Goal: Transaction & Acquisition: Obtain resource

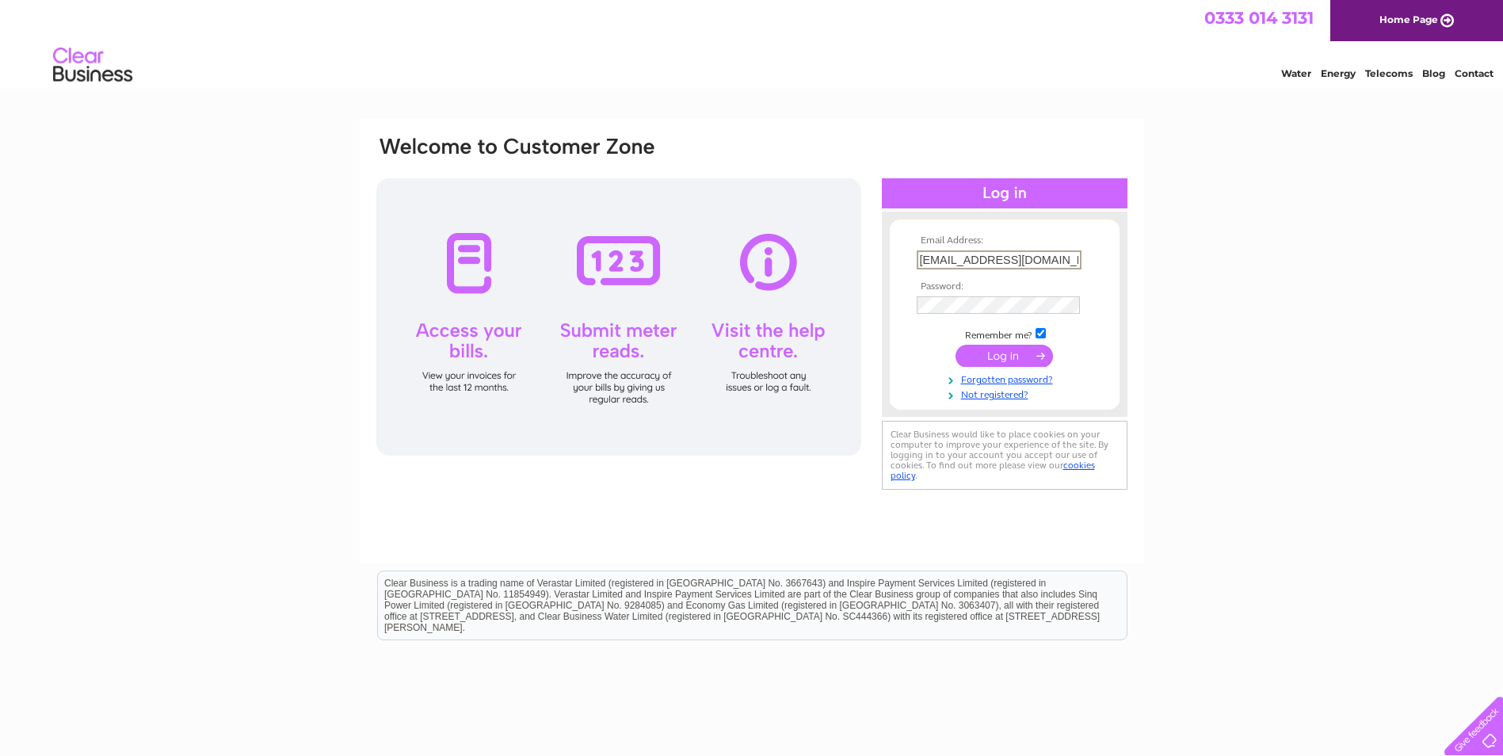
drag, startPoint x: 1070, startPoint y: 260, endPoint x: 860, endPoint y: 254, distance: 210.0
click at [860, 254] on div "Email Address: Accounts@devineenergy.co.uk Password:" at bounding box center [752, 314] width 754 height 359
type input "k"
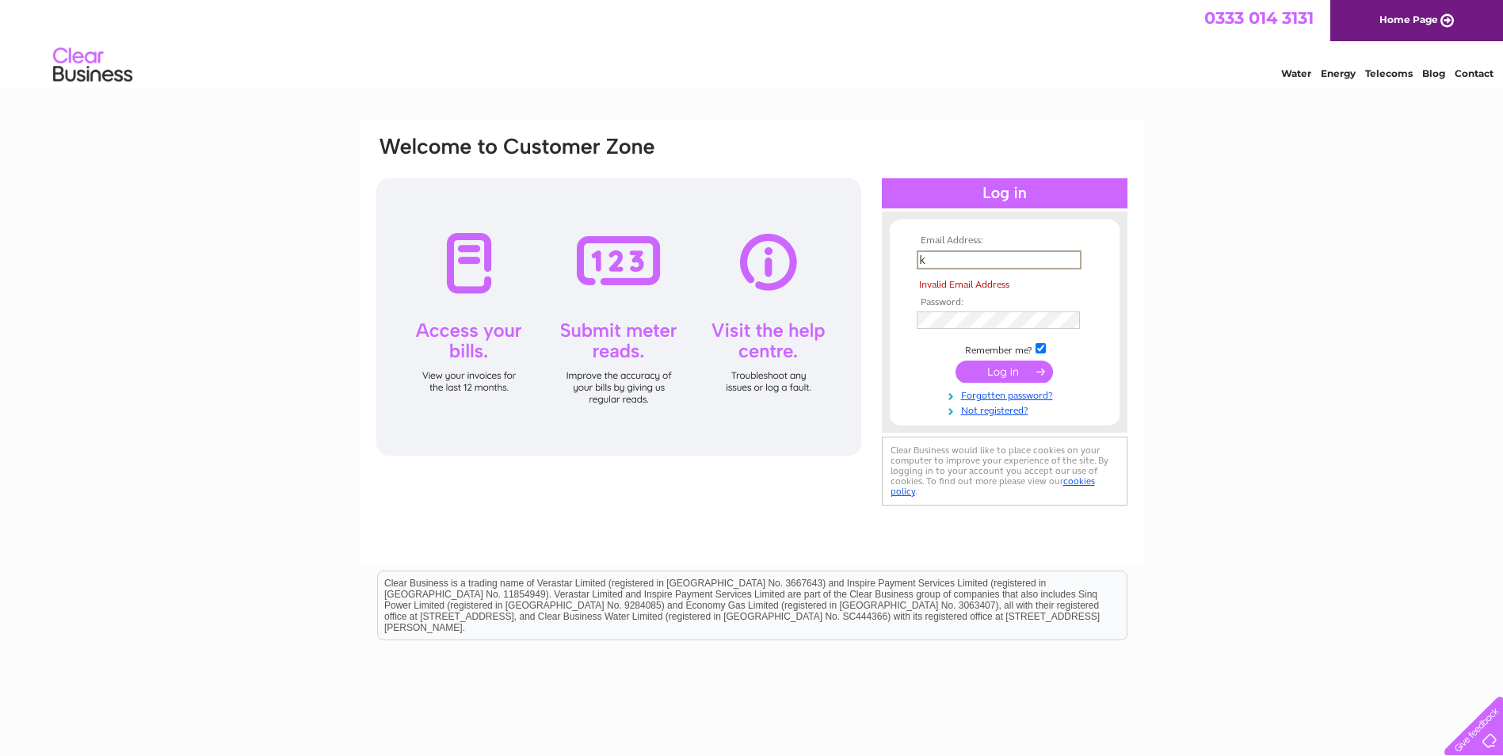
click at [933, 256] on input "k" at bounding box center [999, 259] width 165 height 19
paste input "Accounts@devineenergy.co.uk"
type input "Accounts@devineenergy.co.uk"
click at [898, 263] on form "Email Address: Accounts@devineenergy.co.uk The Email Address field is required …" at bounding box center [1005, 325] width 230 height 181
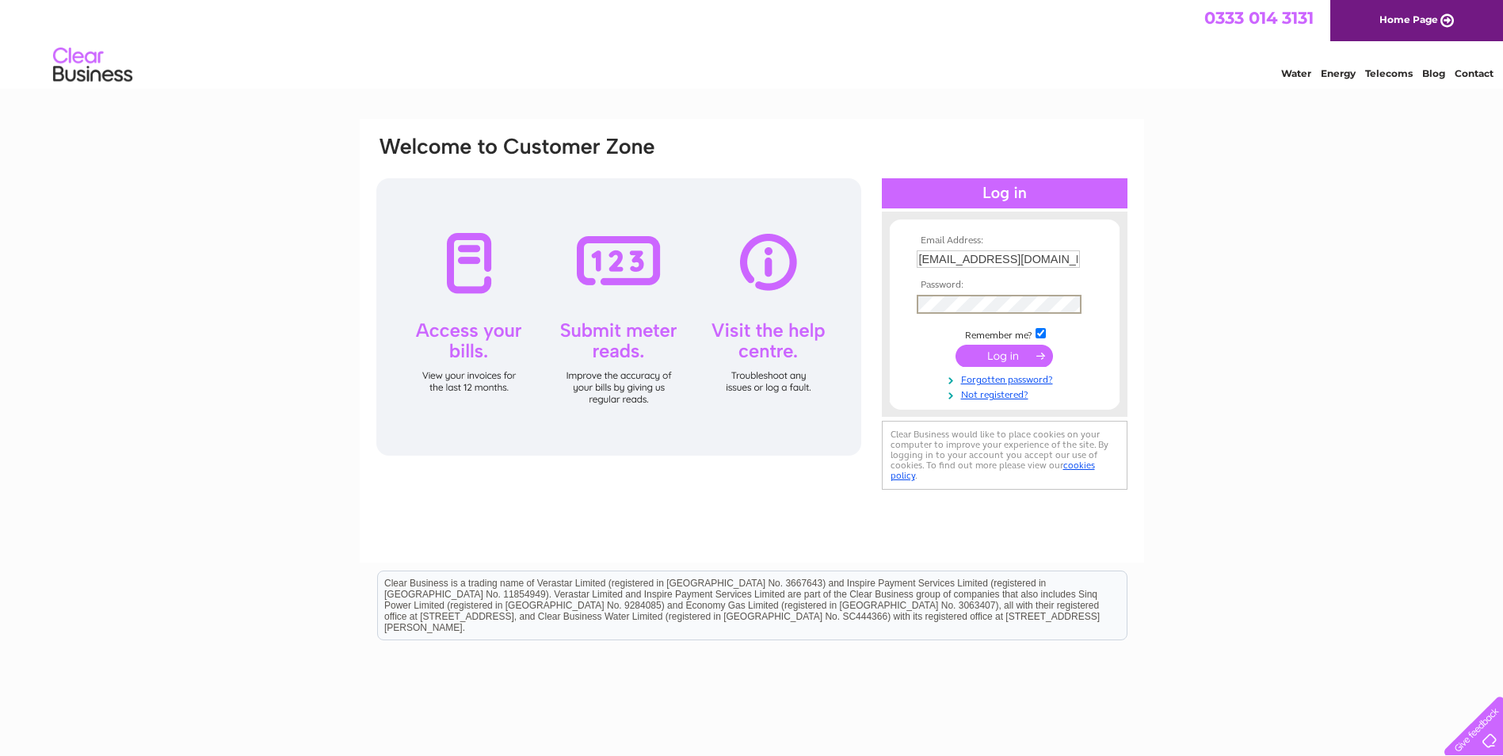
click at [845, 299] on div "Email Address: Accounts@devineenergy.co.uk Password:" at bounding box center [752, 314] width 754 height 359
click at [910, 377] on form "Email Address: Accounts@devineenergy.co.uk Password:" at bounding box center [1005, 317] width 230 height 164
click at [1002, 353] on input "submit" at bounding box center [1003, 354] width 97 height 22
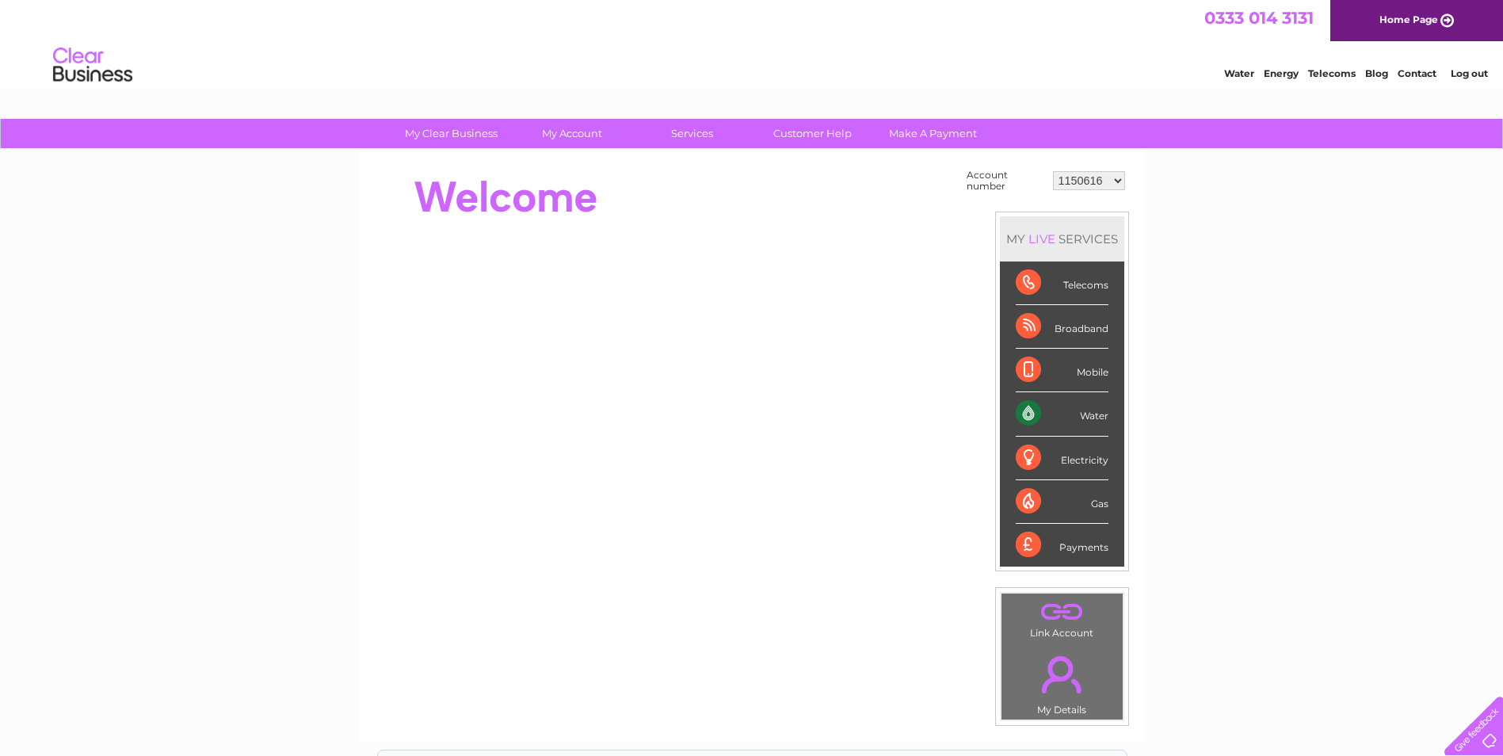
click at [1117, 179] on select "1150616 1153120 1154544 1154547 1154548 30299859 30308972" at bounding box center [1089, 180] width 72 height 19
click at [1211, 223] on div "My Clear Business Login Details My Details My Preferences Link Account My Accou…" at bounding box center [751, 566] width 1503 height 894
click at [1119, 181] on select "1150616 1153120 1154544 1154547 1154548 30299859 30308972" at bounding box center [1089, 180] width 72 height 19
select select "30299859"
click at [1053, 171] on select "1150616 1153120 1154544 1154547 1154548 30299859 30308972" at bounding box center [1089, 180] width 72 height 19
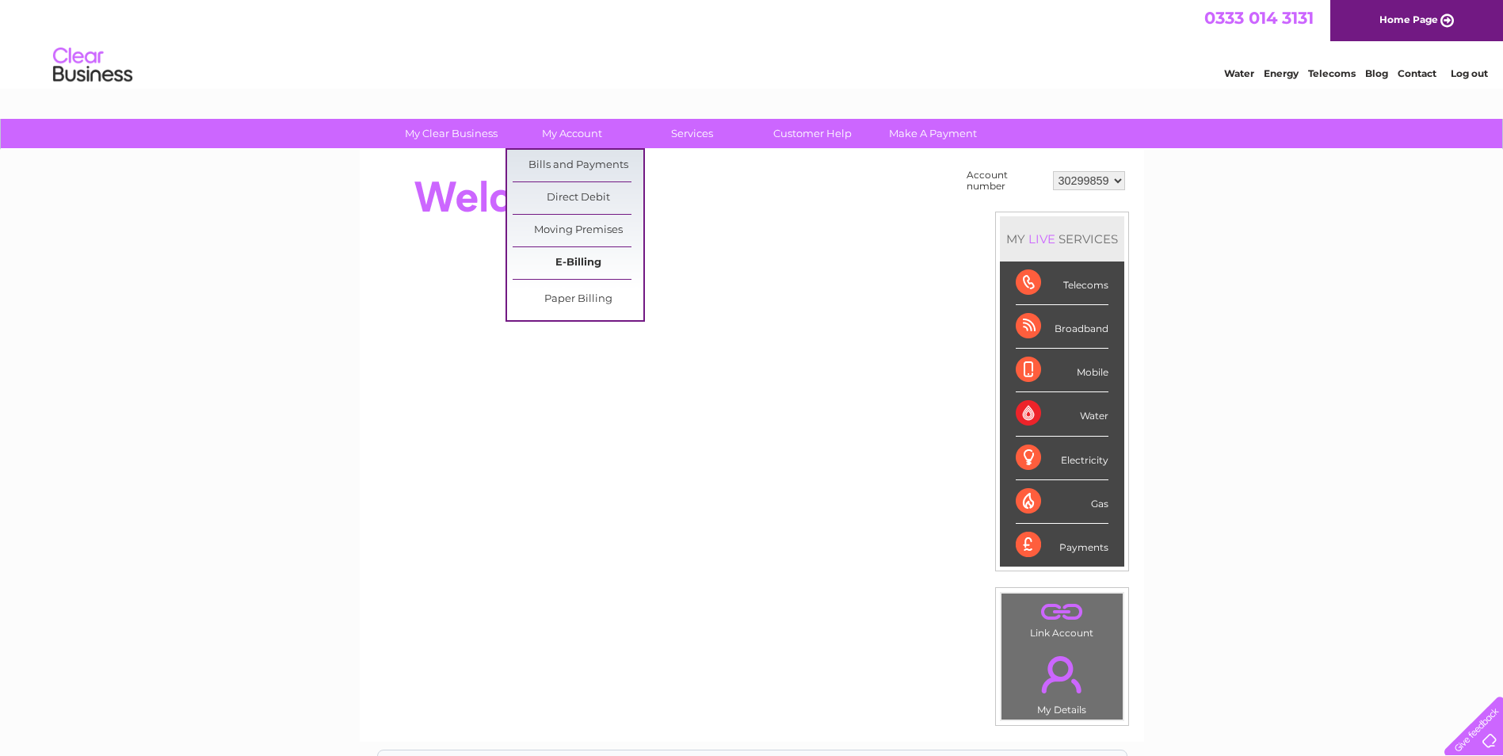
click at [575, 257] on link "E-Billing" at bounding box center [578, 263] width 131 height 32
click at [565, 164] on link "Bills and Payments" at bounding box center [578, 166] width 131 height 32
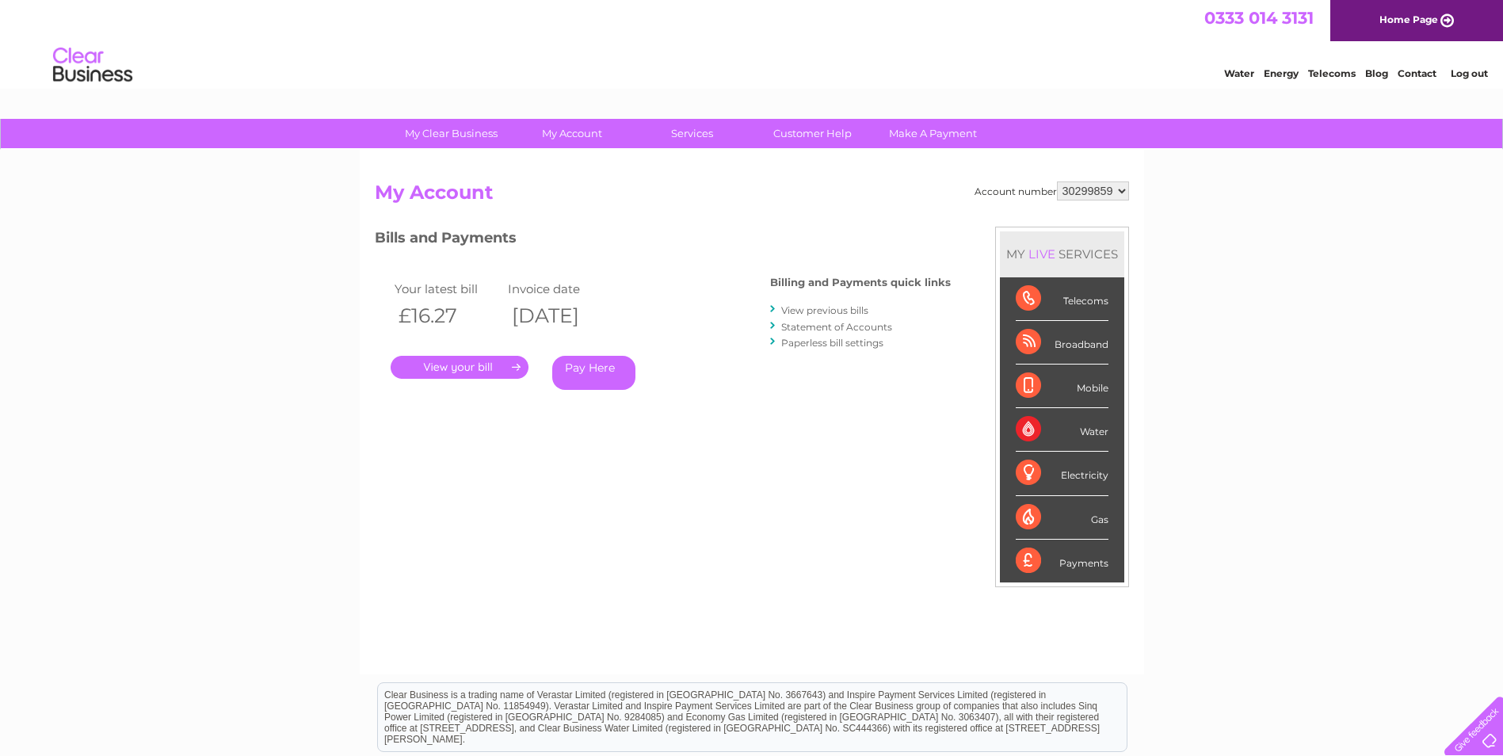
click at [826, 312] on link "View previous bills" at bounding box center [824, 310] width 87 height 12
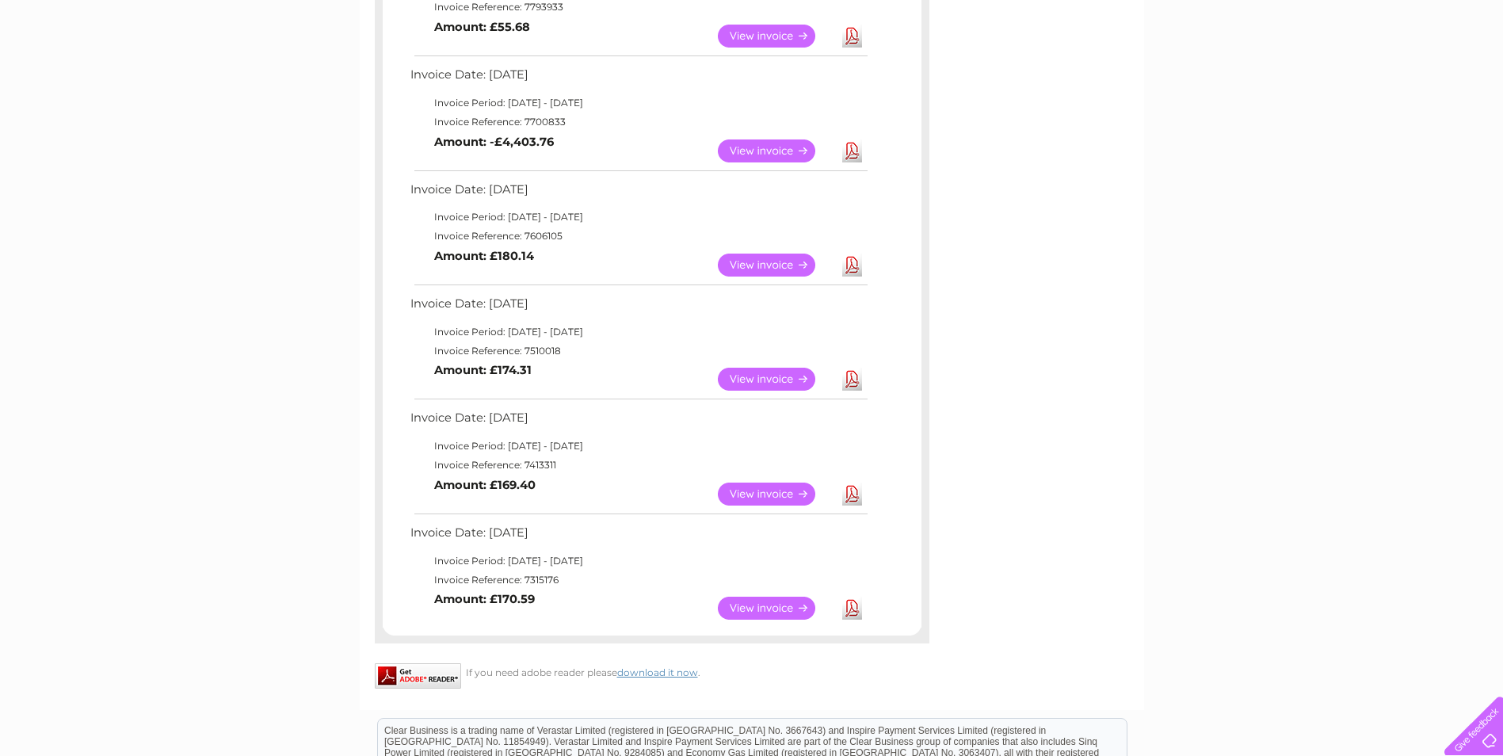
scroll to position [475, 0]
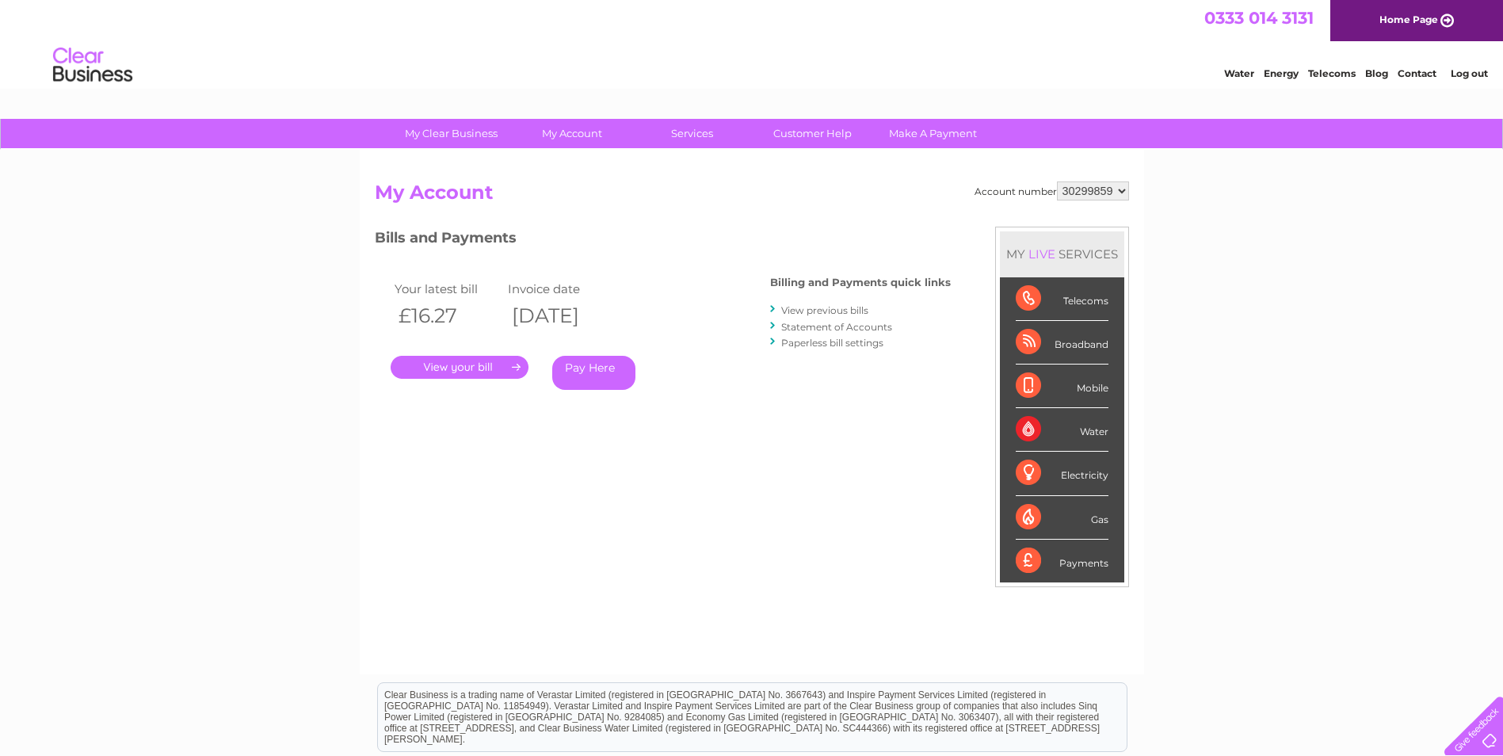
click at [1123, 190] on select "1150616 1153120 1154544 1154547 1154548 30299859 30308972" at bounding box center [1093, 190] width 72 height 19
click at [1123, 191] on select "1150616 1153120 1154544 1154547 1154548 30299859 30308972" at bounding box center [1093, 190] width 72 height 19
select select "1150616"
click at [1057, 181] on select "1150616 1153120 1154544 1154547 1154548 30299859 30308972" at bounding box center [1093, 190] width 72 height 19
click at [831, 309] on link "View previous bills" at bounding box center [824, 310] width 87 height 12
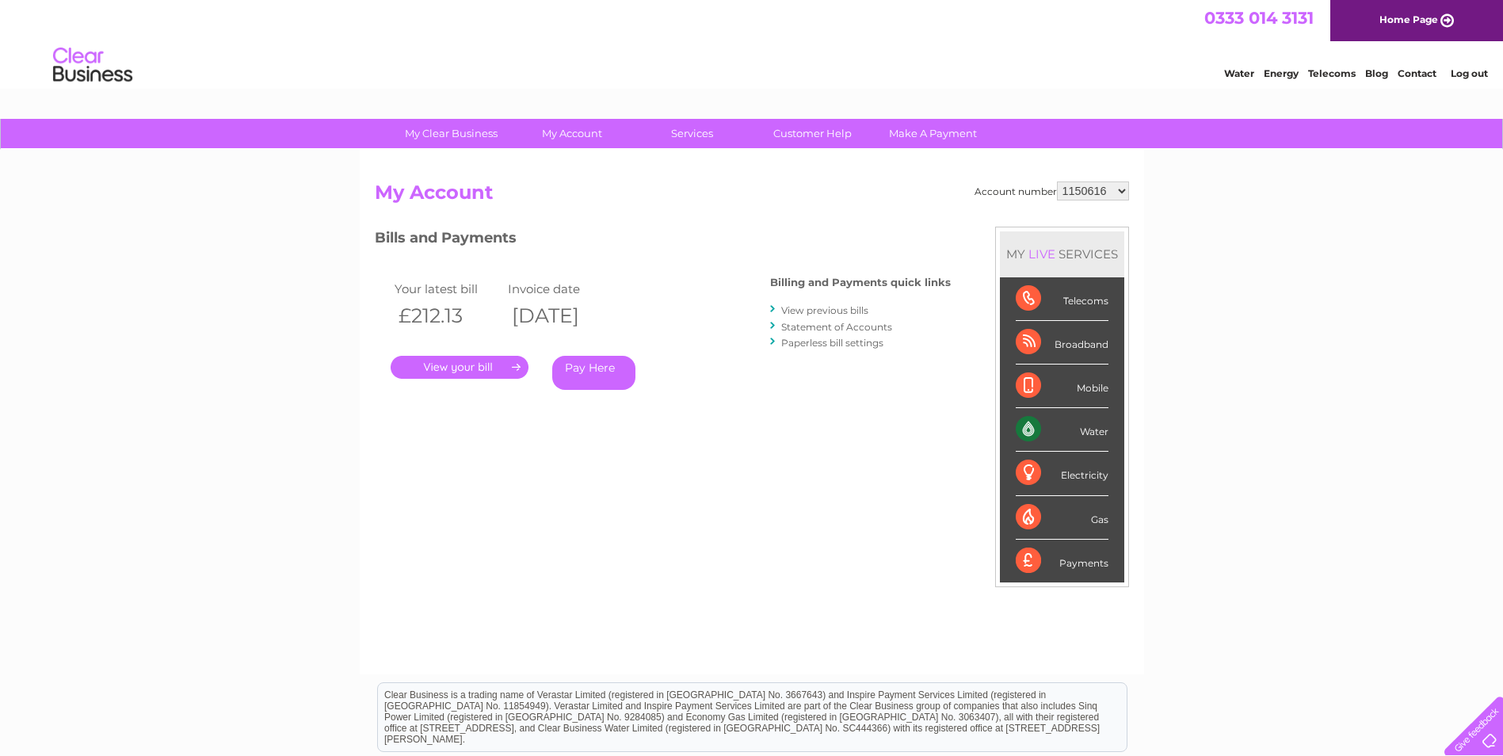
click at [806, 308] on link "View previous bills" at bounding box center [824, 310] width 87 height 12
click at [772, 309] on div at bounding box center [773, 309] width 7 height 15
click at [807, 308] on link "View previous bills" at bounding box center [824, 310] width 87 height 12
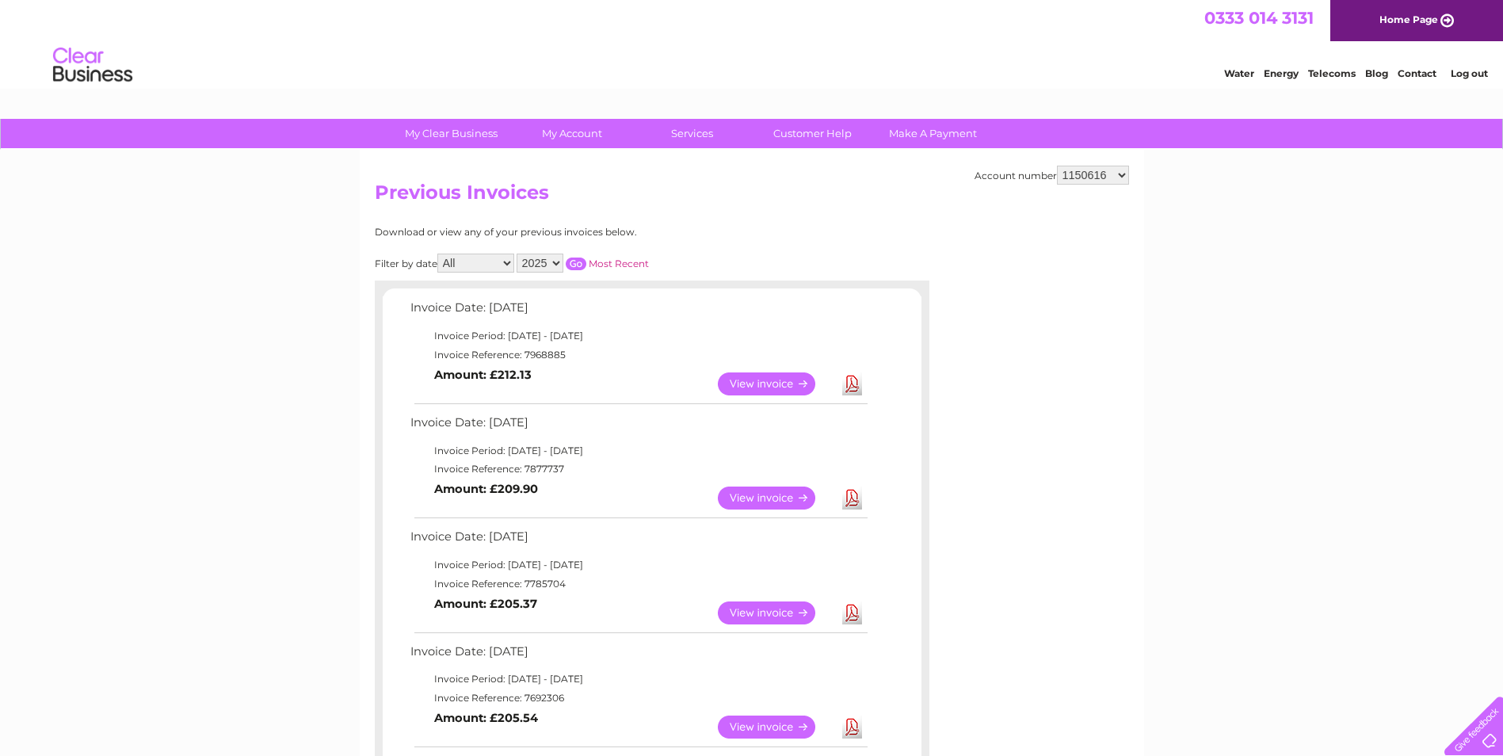
click at [766, 387] on link "View" at bounding box center [776, 383] width 116 height 23
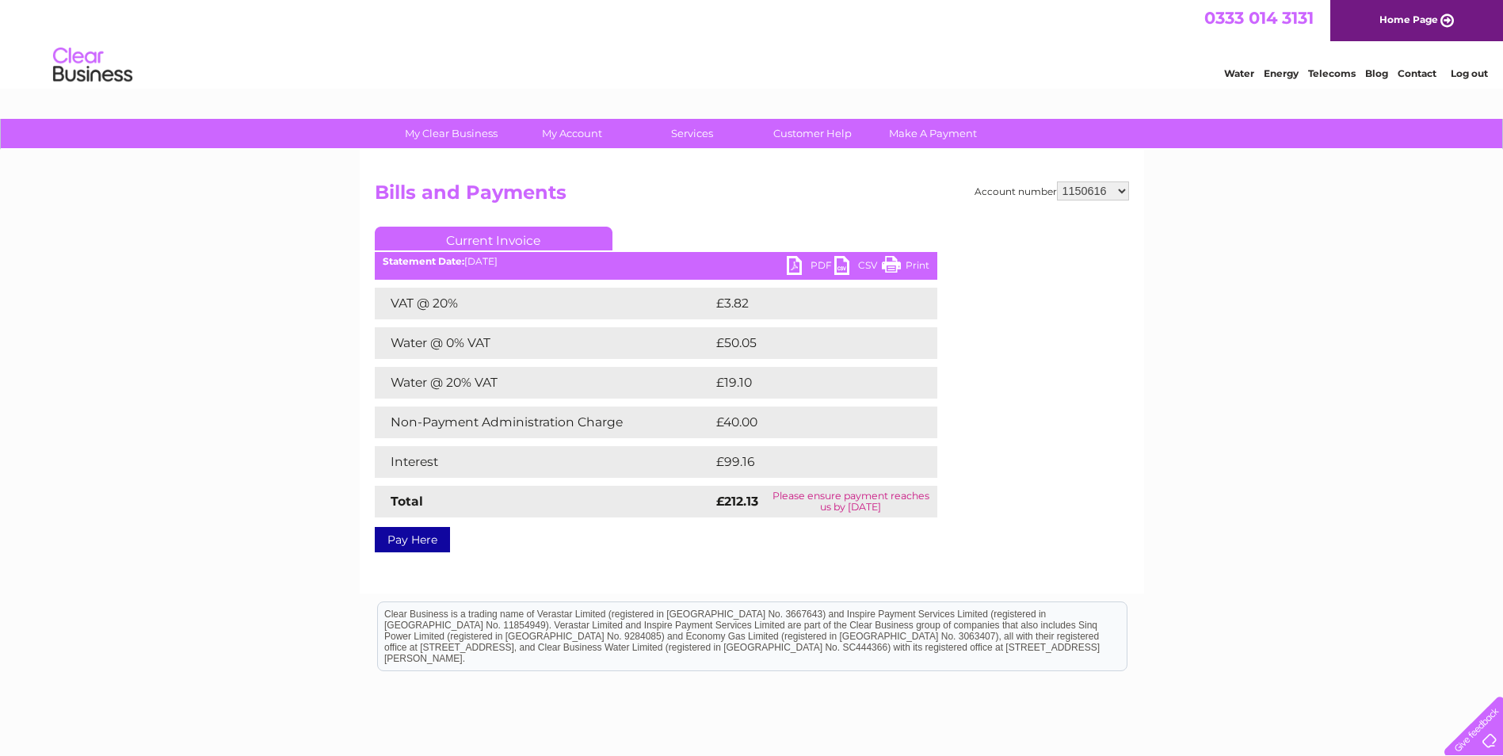
drag, startPoint x: 891, startPoint y: 263, endPoint x: 198, endPoint y: 79, distance: 717.1
click at [891, 263] on link "Print" at bounding box center [906, 267] width 48 height 23
click at [817, 264] on link "PDF" at bounding box center [811, 267] width 48 height 23
click at [1124, 190] on select "1150616 1153120 1154544 1154547 1154548 30299859 30308972" at bounding box center [1093, 190] width 72 height 19
select select "1154548"
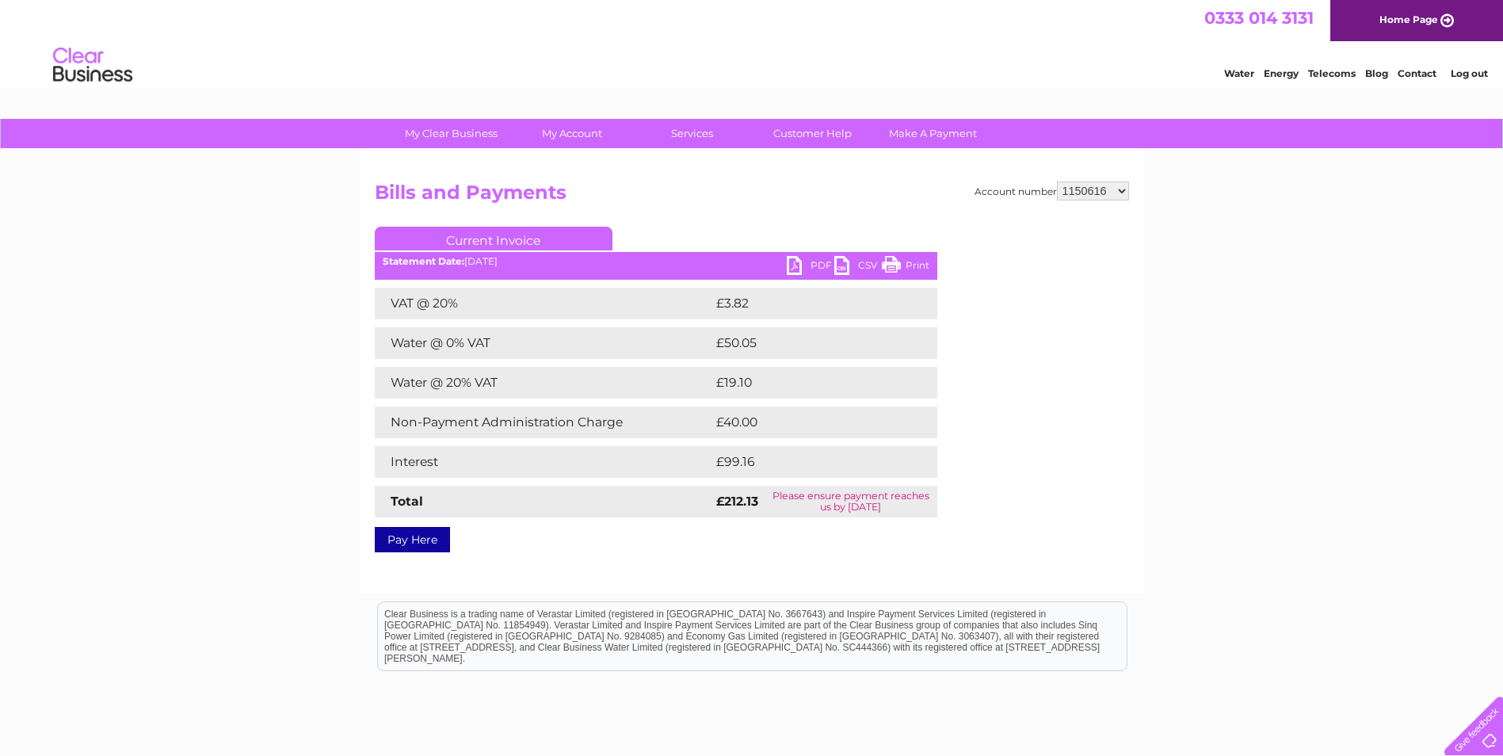
click at [1057, 181] on select "1150616 1153120 1154544 1154547 1154548 30299859 30308972" at bounding box center [1093, 190] width 72 height 19
click at [1018, 201] on h2 "Bills and Payments" at bounding box center [752, 196] width 754 height 30
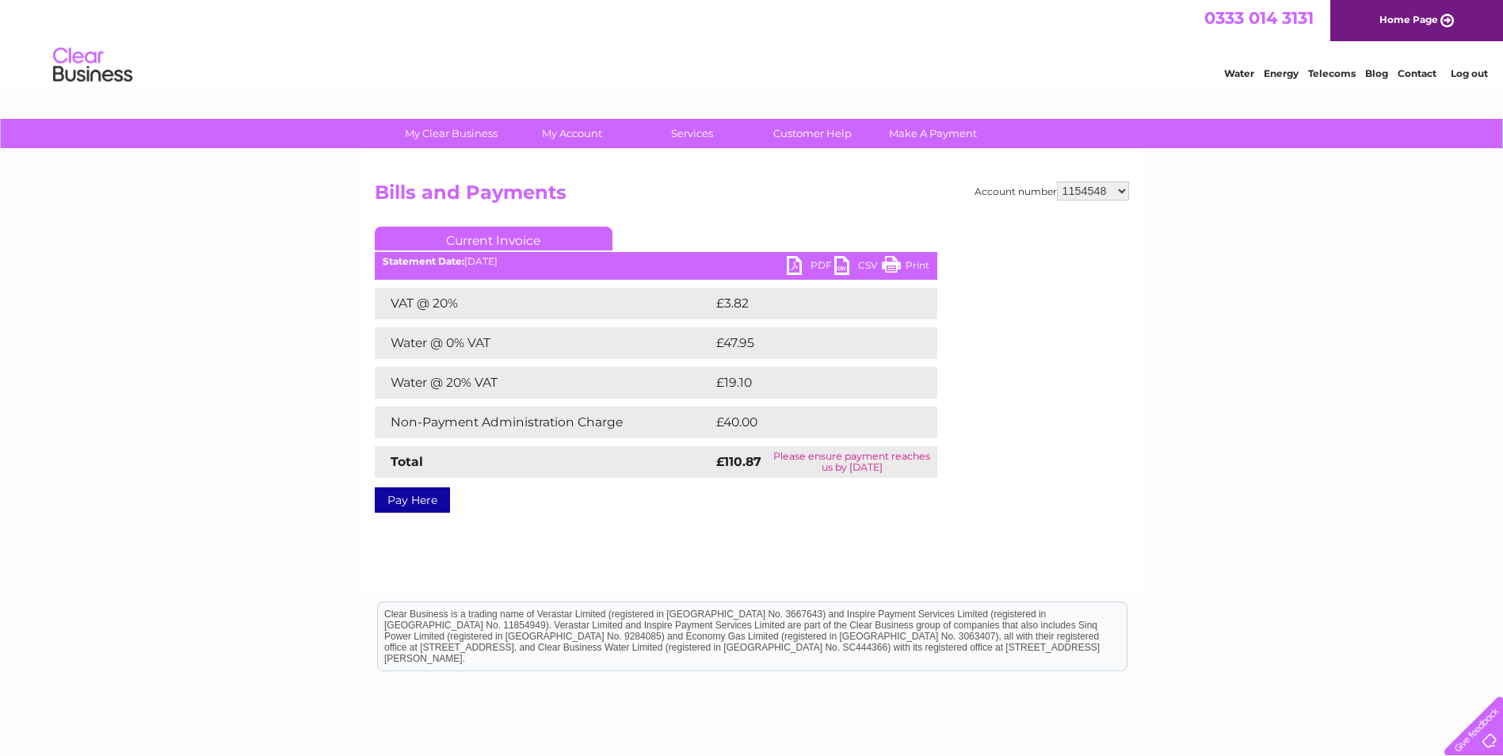
click at [818, 267] on link "PDF" at bounding box center [811, 267] width 48 height 23
click at [1121, 192] on select "1150616 1153120 1154544 1154547 1154548 30299859 30308972" at bounding box center [1093, 190] width 72 height 19
select select "1154544"
click at [1057, 181] on select "1150616 1153120 1154544 1154547 1154548 30299859 30308972" at bounding box center [1093, 190] width 72 height 19
click at [814, 264] on link "PDF" at bounding box center [811, 267] width 48 height 23
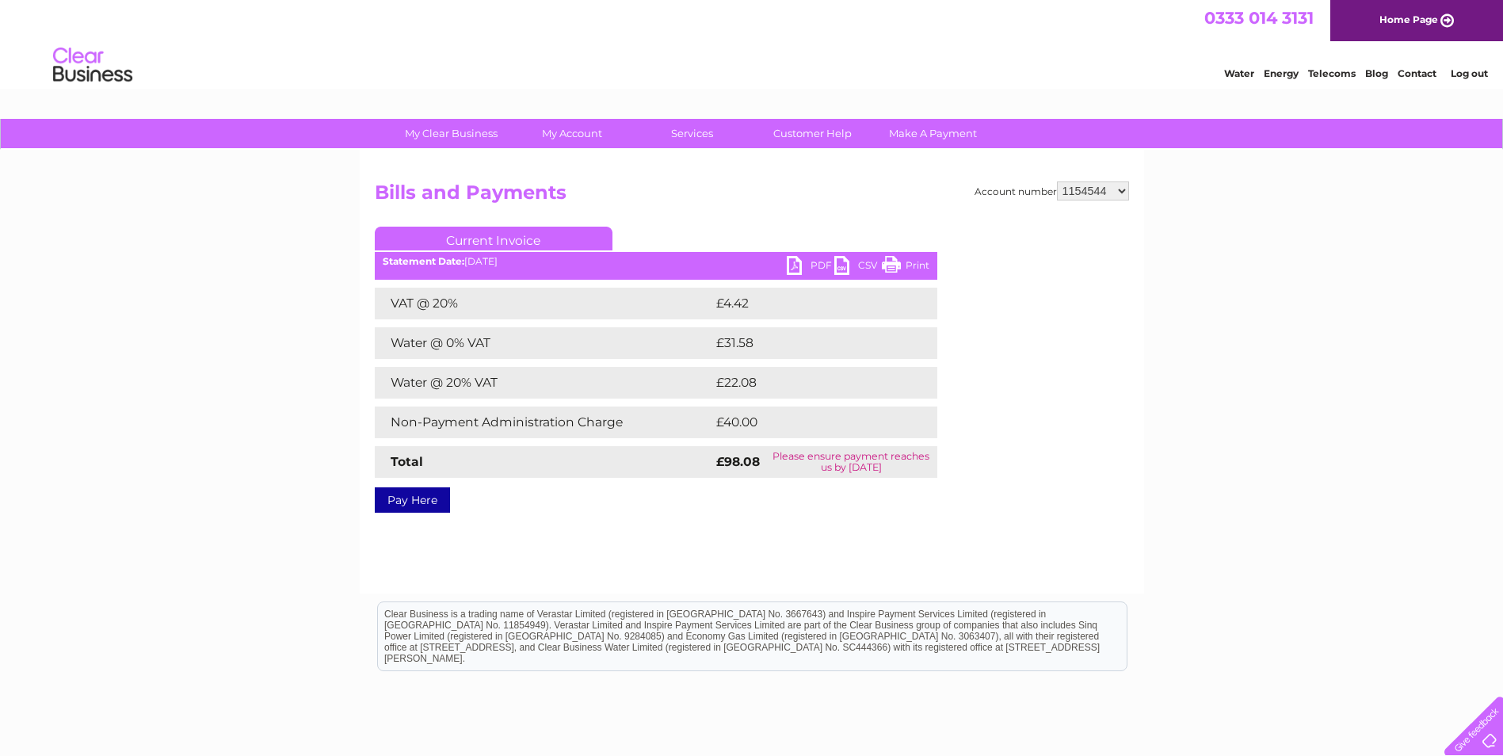
click at [1125, 189] on select "1150616 1153120 1154544 1154547 1154548 30299859 30308972" at bounding box center [1093, 190] width 72 height 19
select select "1154547"
click at [1057, 181] on select "1150616 1153120 1154544 1154547 1154548 30299859 30308972" at bounding box center [1093, 190] width 72 height 19
click at [818, 265] on link "PDF" at bounding box center [811, 267] width 48 height 23
click at [1121, 191] on select "1150616 1153120 1154544 1154547 1154548 30299859 30308972" at bounding box center [1093, 190] width 72 height 19
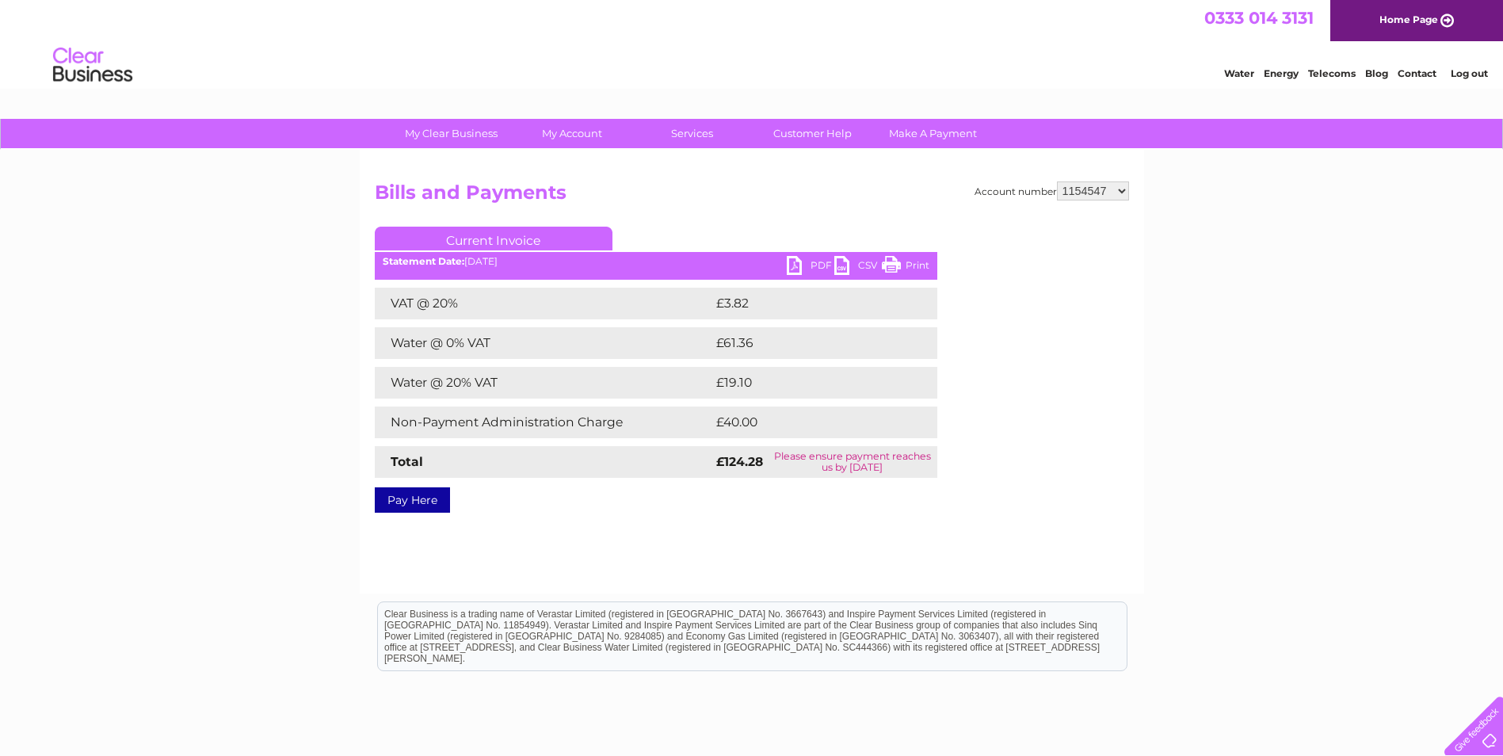
select select "1153120"
click at [1057, 181] on select "1150616 1153120 1154544 1154547 1154548 30299859 30308972" at bounding box center [1093, 190] width 72 height 19
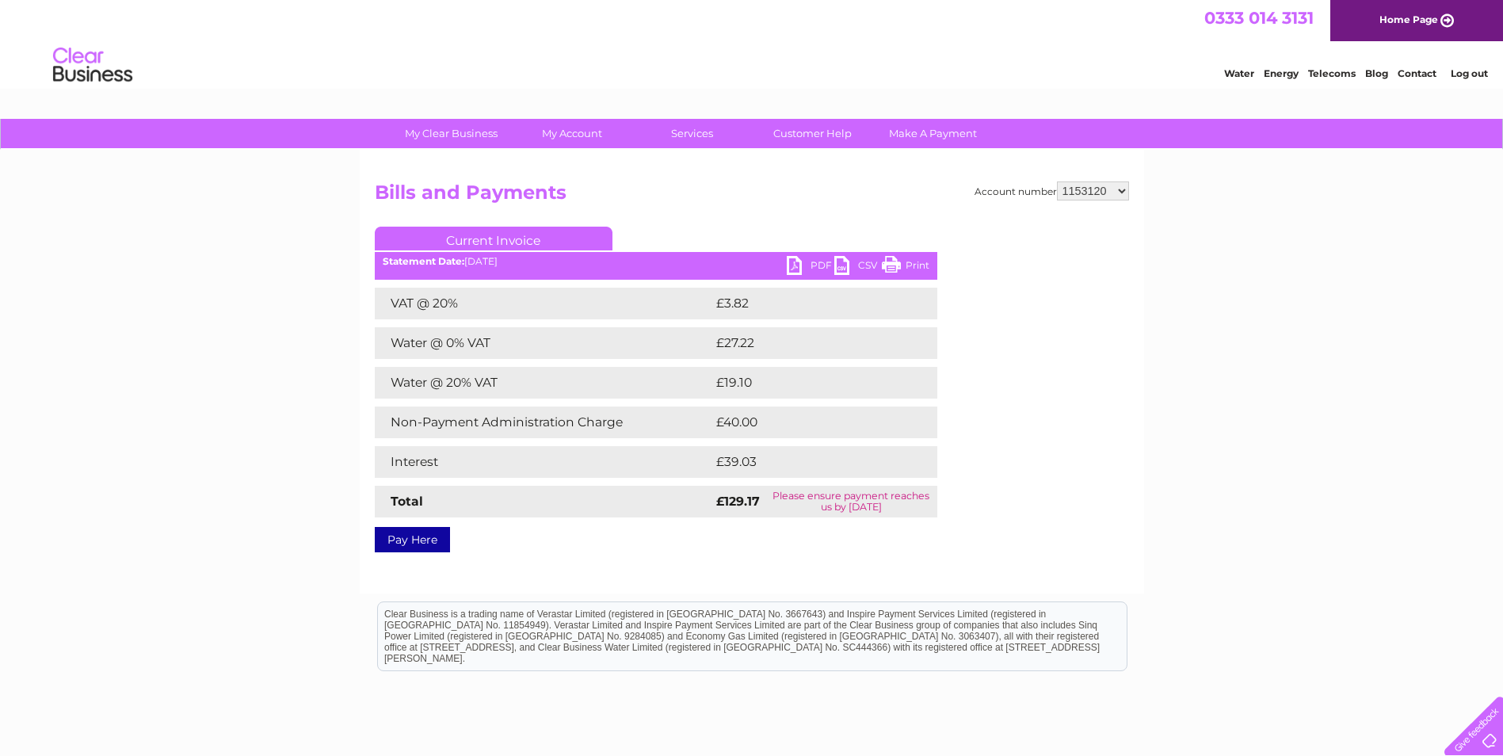
click at [812, 265] on link "PDF" at bounding box center [811, 267] width 48 height 23
click at [1123, 188] on select "1150616 1153120 1154544 1154547 1154548 30299859 30308972" at bounding box center [1093, 190] width 72 height 19
select select "30308972"
click at [1057, 181] on select "1150616 1153120 1154544 1154547 1154548 30299859 30308972" at bounding box center [1093, 190] width 72 height 19
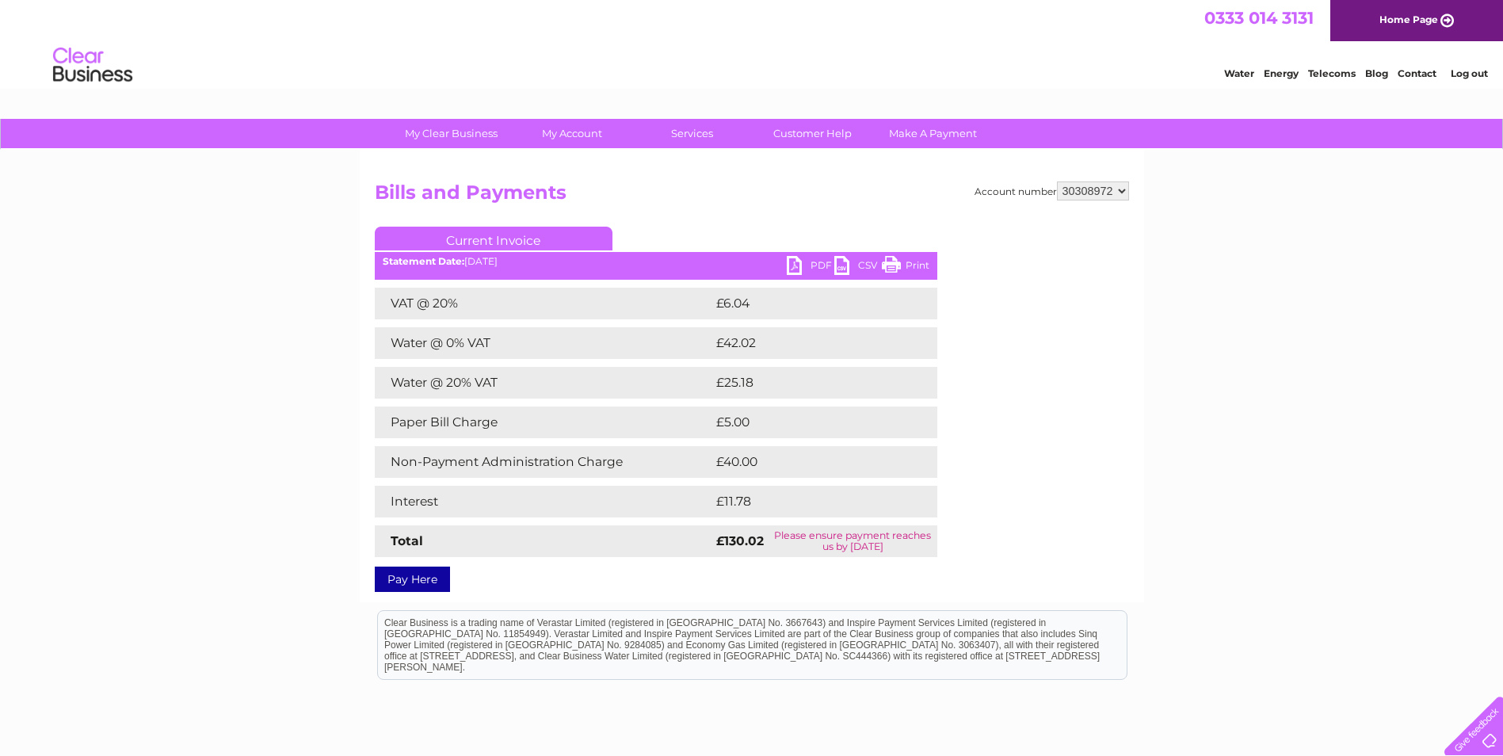
click at [808, 261] on link "PDF" at bounding box center [811, 267] width 48 height 23
